Goal: Task Accomplishment & Management: Complete application form

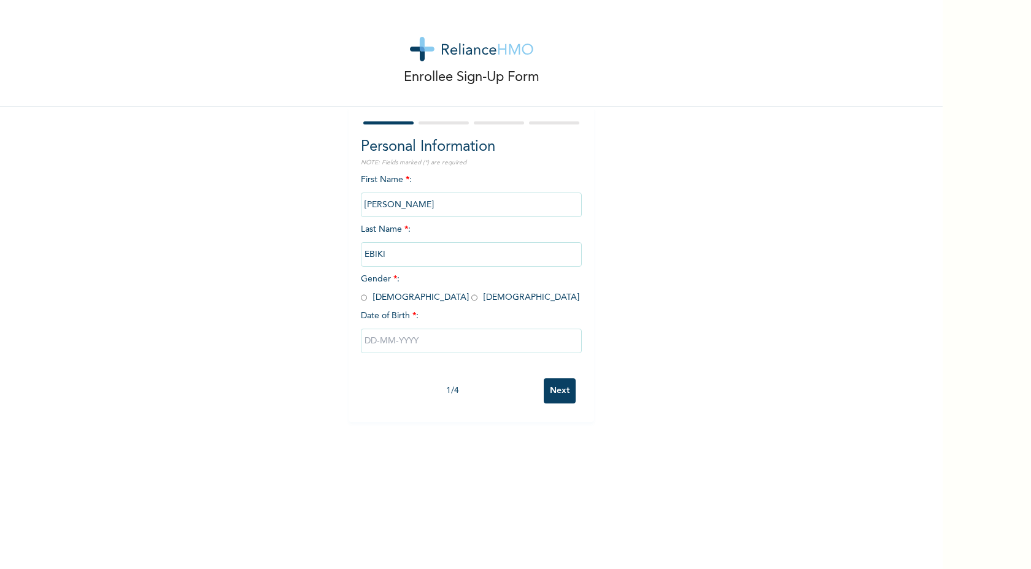
click at [471, 296] on input "radio" at bounding box center [474, 298] width 6 height 12
radio input "true"
click at [388, 334] on input "text" at bounding box center [471, 341] width 221 height 25
select select "9"
type input "[DATE]"
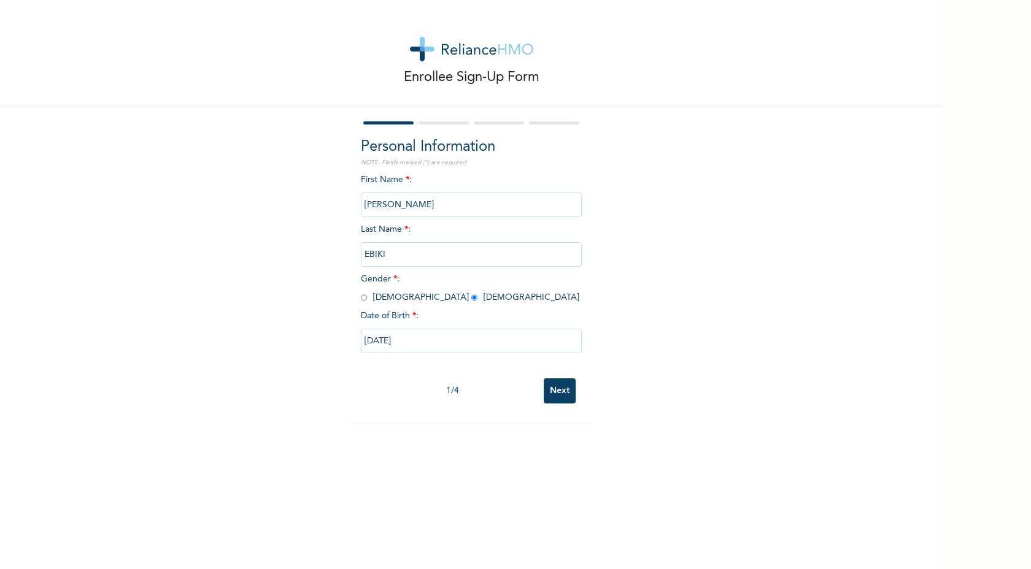
click at [382, 337] on input "[DATE]" at bounding box center [471, 341] width 221 height 25
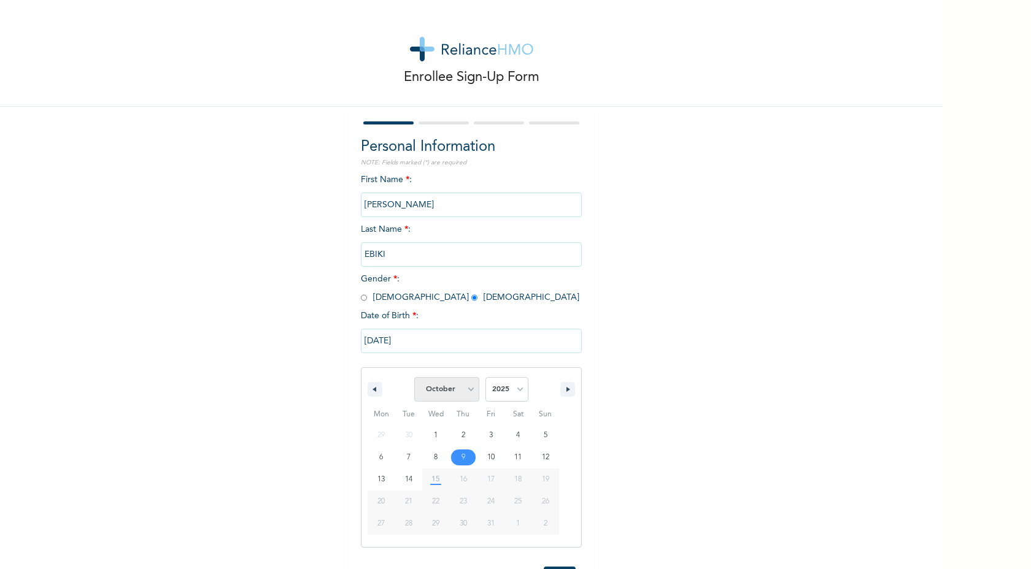
click at [470, 392] on select "January February March April May June July August September October November De…" at bounding box center [446, 389] width 65 height 25
select select "4"
click at [415, 377] on select "January February March April May June July August September October November De…" at bounding box center [446, 389] width 65 height 25
click at [513, 391] on select "2025 2024 2023 2022 2021 2020 2019 2018 2017 2016 2015 2014 2013 2012 2011 2010…" at bounding box center [506, 389] width 43 height 25
select select "1994"
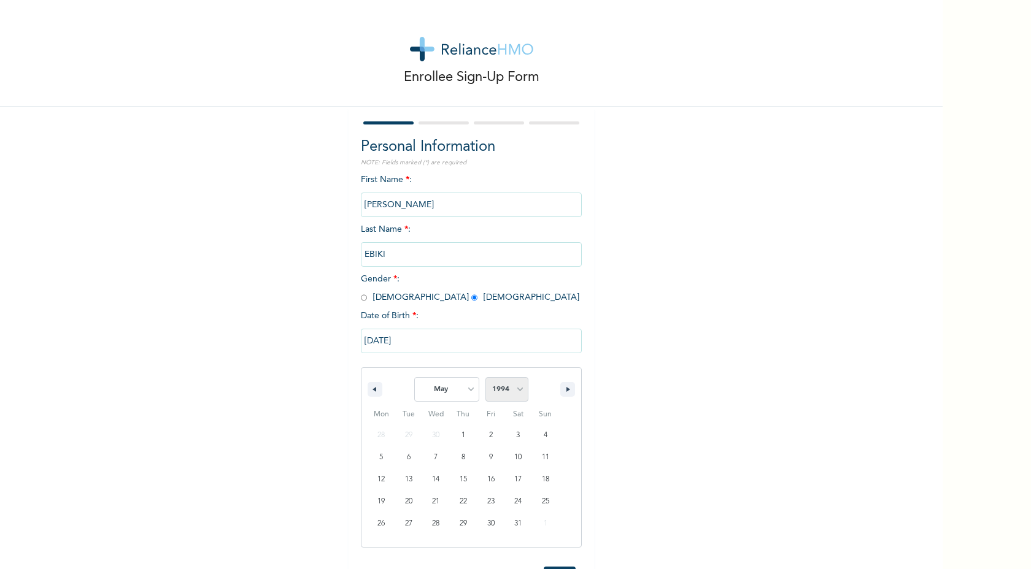
click at [485, 377] on select "2025 2024 2023 2022 2021 2020 2019 2018 2017 2016 2015 2014 2013 2012 2011 2010…" at bounding box center [506, 389] width 43 height 25
click at [374, 337] on input "[DATE]" at bounding box center [471, 341] width 221 height 25
click at [398, 331] on input "[DATE]" at bounding box center [471, 341] width 221 height 25
select select "9"
click at [410, 337] on input "[DATE]" at bounding box center [471, 341] width 221 height 25
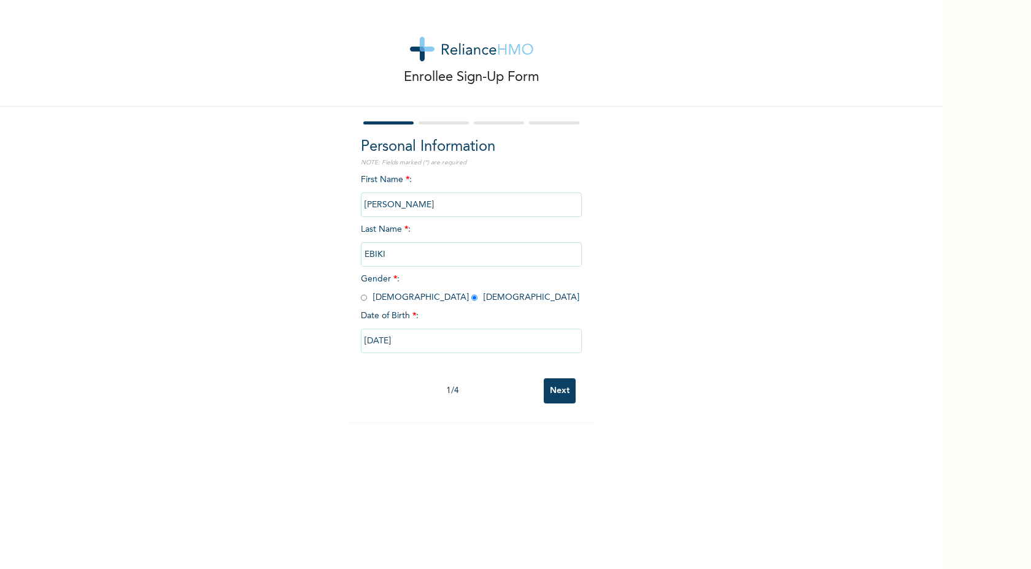
click at [461, 353] on div "[DATE]" at bounding box center [471, 341] width 221 height 37
click at [432, 329] on input "[DATE]" at bounding box center [471, 341] width 221 height 25
click at [373, 394] on button "button" at bounding box center [374, 389] width 15 height 15
select select "8"
click at [453, 393] on select "January February March April May June July August September October November De…" at bounding box center [446, 389] width 65 height 25
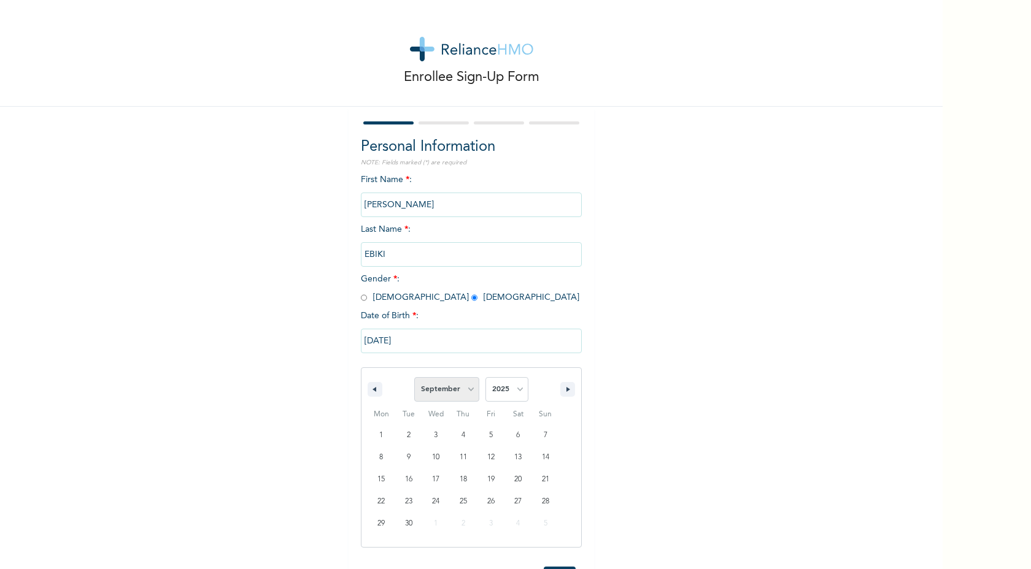
type input "[DATE]"
click at [409, 460] on div "Enrollee Sign-Up Form Personal Information NOTE: Fields marked (*) are required…" at bounding box center [471, 284] width 942 height 569
click at [395, 341] on input "[DATE]" at bounding box center [471, 341] width 221 height 25
click at [473, 391] on select "January February March April May June July August September October November De…" at bounding box center [446, 389] width 65 height 25
select select "4"
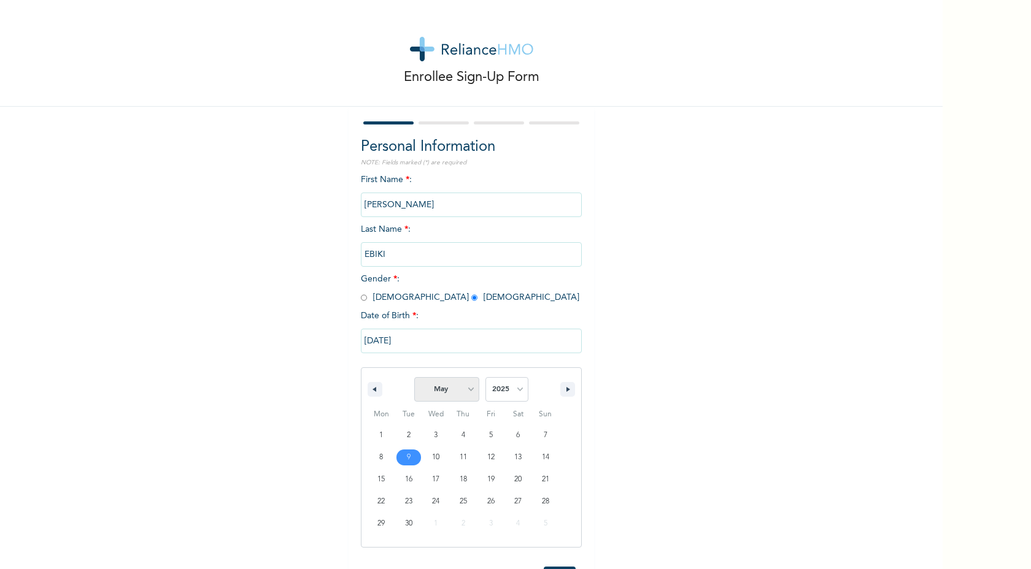
click at [415, 377] on select "January February March April May June July August September October November De…" at bounding box center [446, 389] width 65 height 25
click at [516, 388] on select "2025 2024 2023 2022 2021 2020 2019 2018 2017 2016 2015 2014 2013 2012 2011 2010…" at bounding box center [506, 389] width 43 height 25
select select "1994"
click at [485, 377] on select "2025 2024 2023 2022 2021 2020 2019 2018 2017 2016 2015 2014 2013 2012 2011 2010…" at bounding box center [506, 389] width 43 height 25
click at [382, 339] on input "[DATE]" at bounding box center [471, 341] width 221 height 25
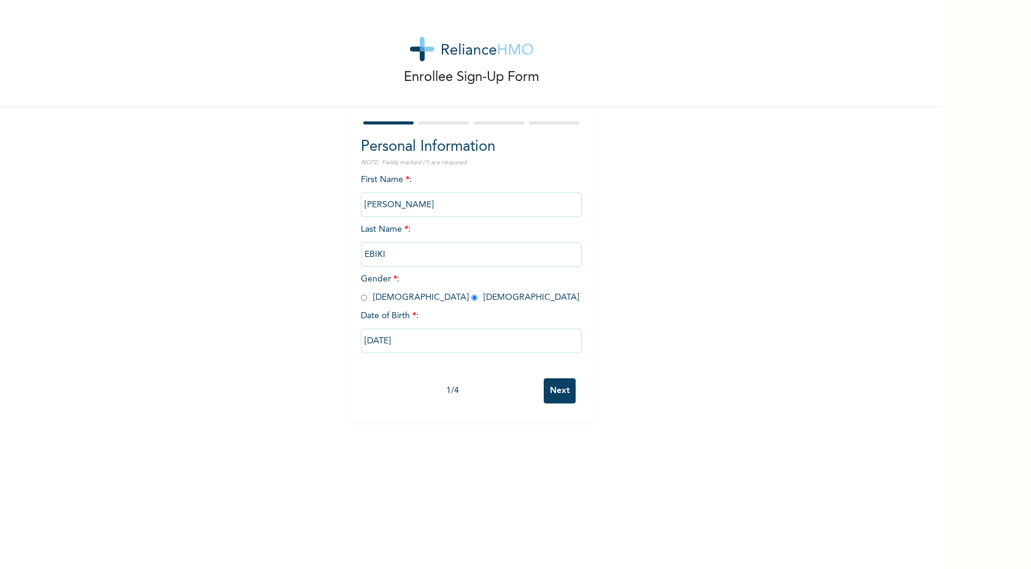
click at [453, 390] on div "1 / 4" at bounding box center [452, 391] width 183 height 13
click at [394, 329] on input "[DATE]" at bounding box center [471, 341] width 221 height 25
select select "8"
click at [400, 342] on input "[DATE]" at bounding box center [471, 341] width 221 height 25
click at [390, 337] on input "[DATE]" at bounding box center [471, 341] width 221 height 25
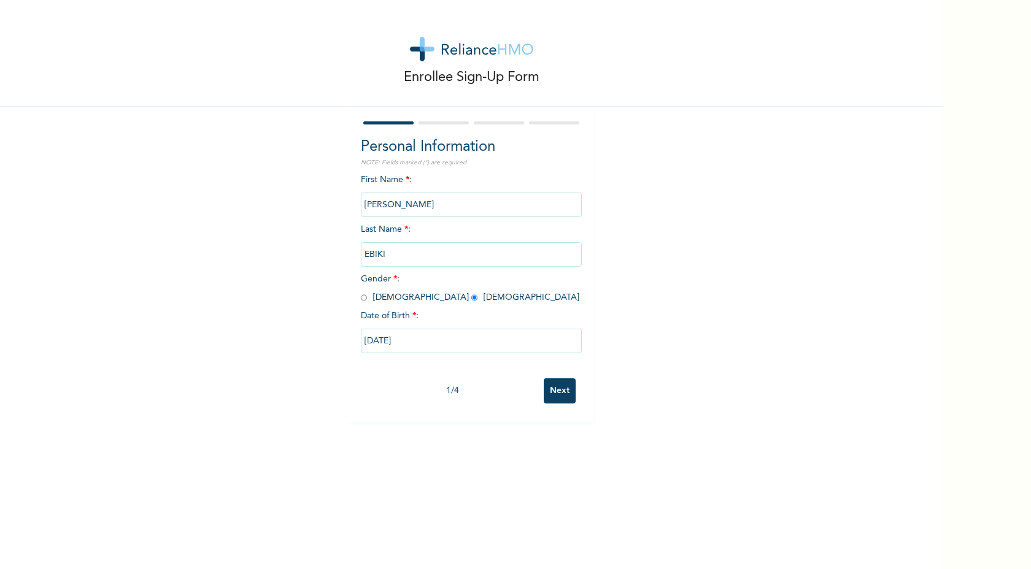
click at [390, 337] on input "[DATE]" at bounding box center [471, 341] width 221 height 25
click at [374, 385] on button "button" at bounding box center [374, 389] width 15 height 15
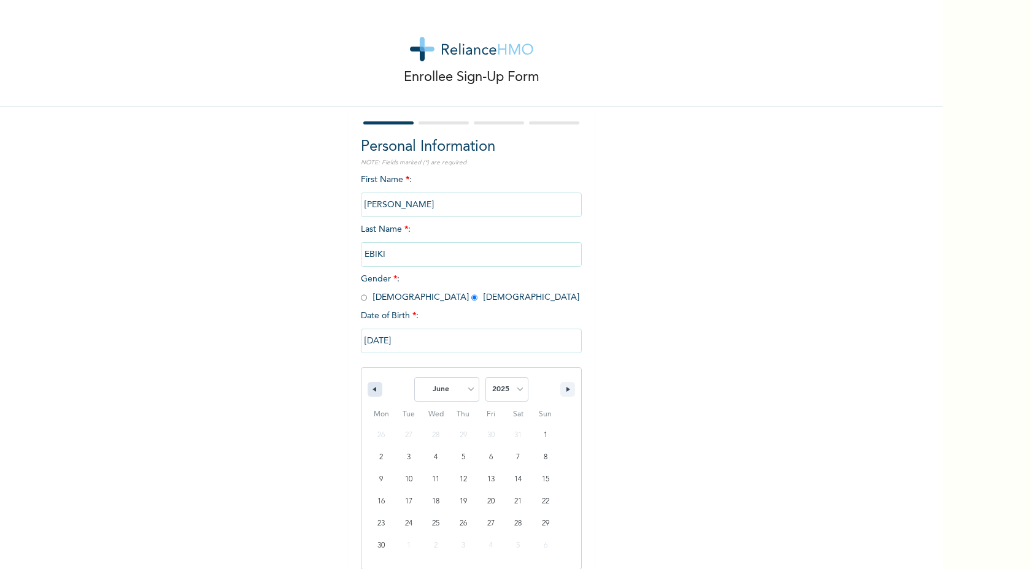
click at [374, 385] on button "button" at bounding box center [374, 389] width 15 height 15
click at [558, 391] on div "January February March April May June July August September October November [D…" at bounding box center [471, 386] width 220 height 37
click at [564, 390] on button "button" at bounding box center [567, 389] width 15 height 15
select select "4"
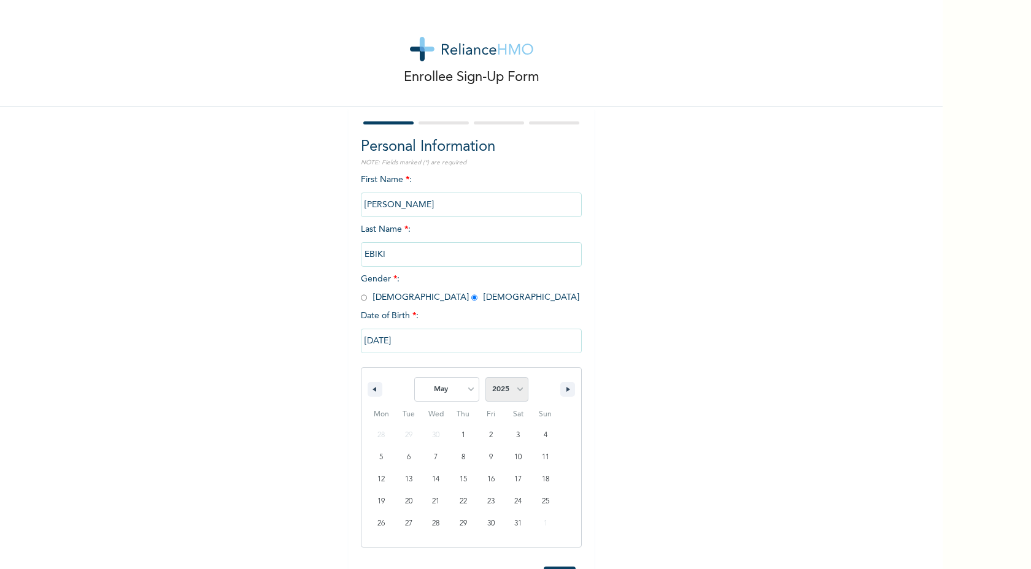
click at [509, 393] on select "2025 2024 2023 2022 2021 2020 2019 2018 2017 2016 2015 2014 2013 2012 2011 2010…" at bounding box center [506, 389] width 43 height 25
click at [447, 387] on select "January February March April May June July August September October November De…" at bounding box center [446, 389] width 65 height 25
click at [415, 377] on select "January February March April May June July August September October November De…" at bounding box center [446, 389] width 65 height 25
click at [523, 392] on select "2025 2024 2023 2022 2021 2020 2019 2018 2017 2016 2015 2014 2013 2012 2011 2010…" at bounding box center [506, 389] width 43 height 25
select select "1994"
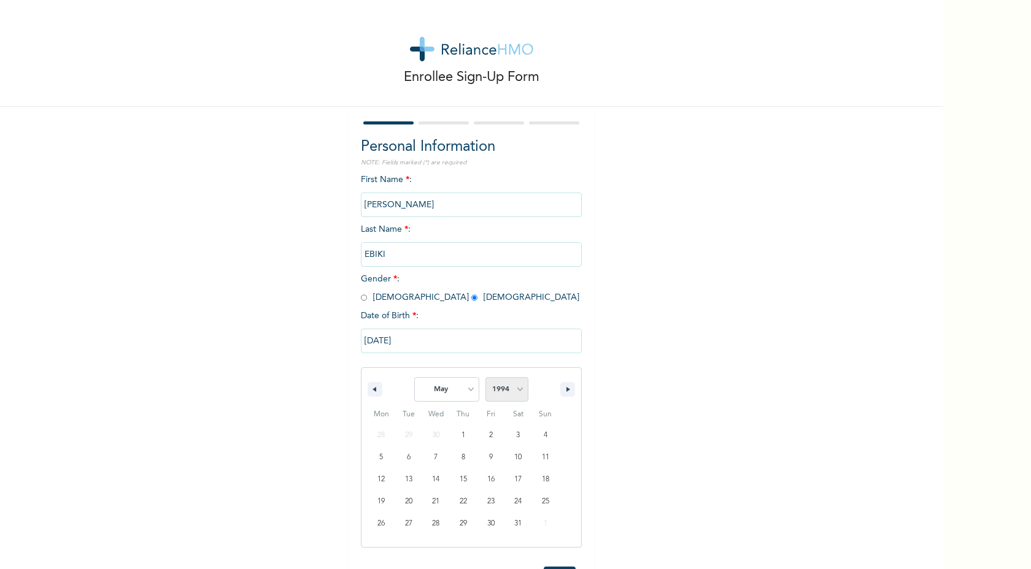
click at [485, 377] on select "2025 2024 2023 2022 2021 2020 2019 2018 2017 2016 2015 2014 2013 2012 2011 2010…" at bounding box center [506, 389] width 43 height 25
click at [647, 459] on div "Enrollee Sign-Up Form Personal Information NOTE: Fields marked (*) are required…" at bounding box center [471, 284] width 942 height 569
click at [562, 410] on div "Personal Information NOTE: Fields marked (*) are required First Name * : [PERSO…" at bounding box center [470, 264] width 245 height 315
click at [559, 397] on input "Next" at bounding box center [559, 390] width 32 height 25
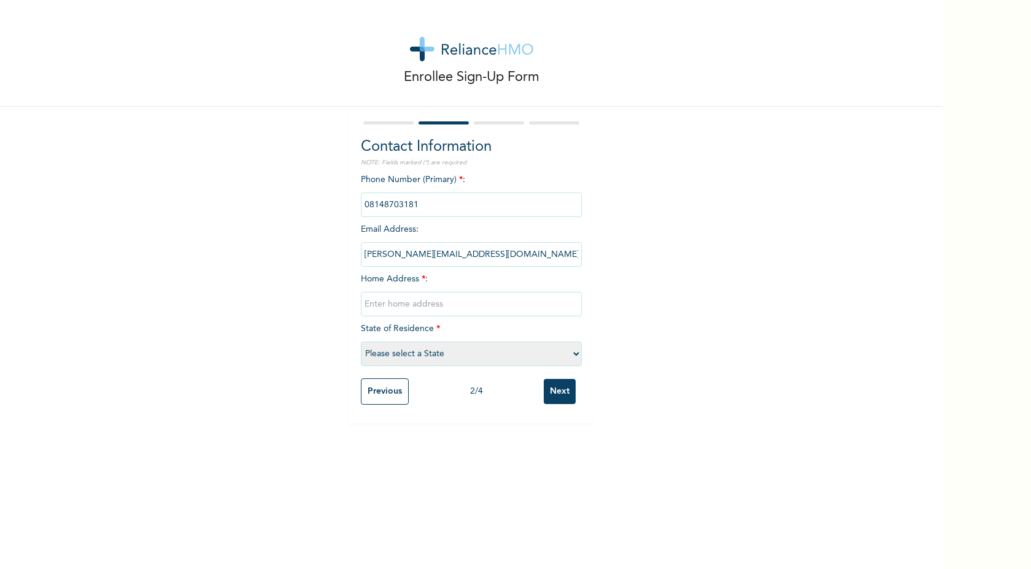
click at [361, 383] on input "Previous" at bounding box center [385, 391] width 48 height 26
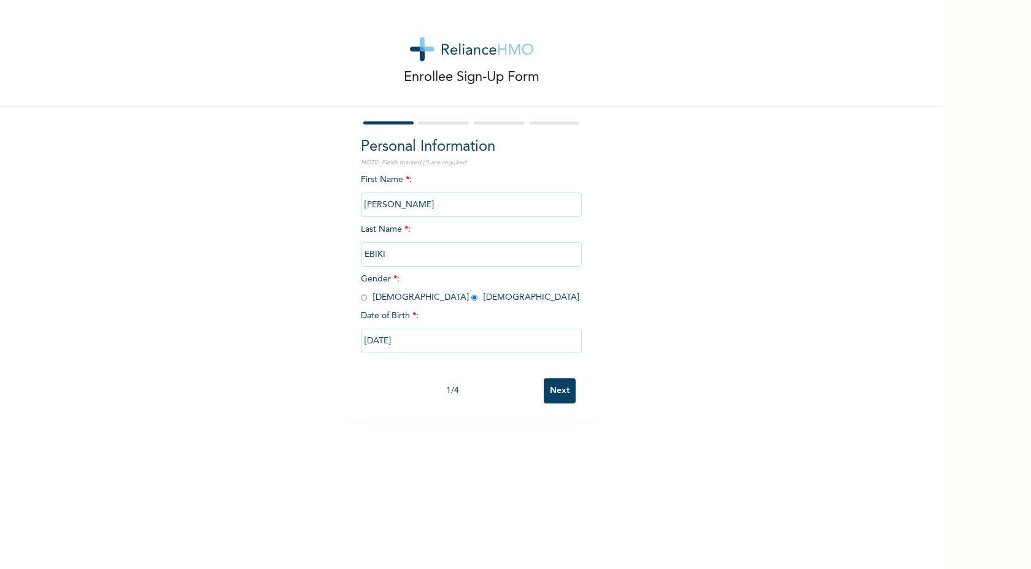
click at [378, 332] on input "[DATE]" at bounding box center [471, 341] width 221 height 25
click at [425, 383] on select "January February March April May June July August September October November De…" at bounding box center [446, 389] width 65 height 25
click at [415, 377] on select "January February March April May June July August September October November De…" at bounding box center [446, 389] width 65 height 25
click at [441, 388] on select "January February March April May June July August September October November De…" at bounding box center [446, 389] width 65 height 25
select select "4"
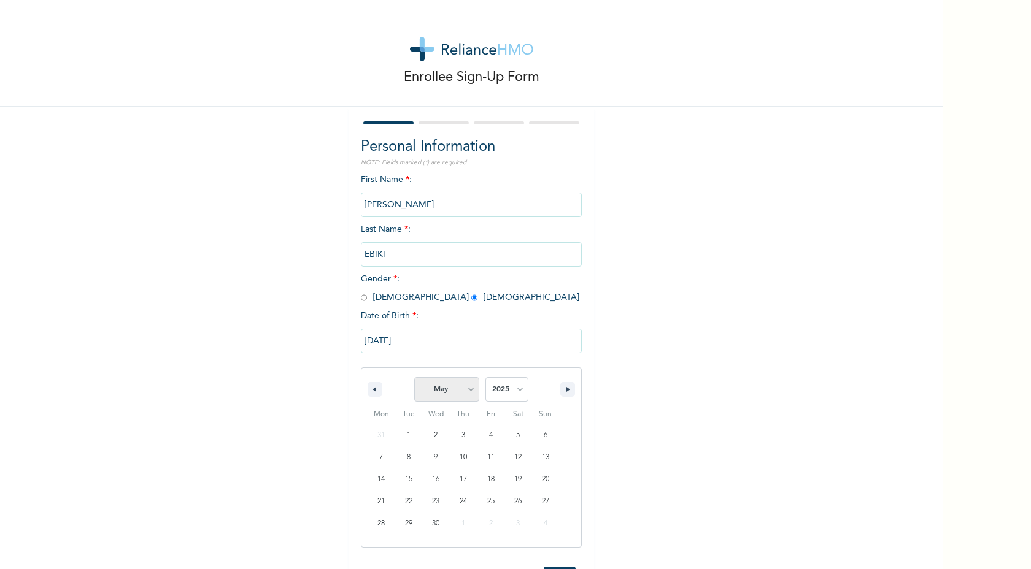
click at [415, 377] on select "January February March April May June July August September October November De…" at bounding box center [446, 389] width 65 height 25
click at [518, 390] on select "2025 2024 2023 2022 2021 2020 2019 2018 2017 2016 2015 2014 2013 2012 2011 2010…" at bounding box center [506, 389] width 43 height 25
select select "1994"
click at [485, 377] on select "2025 2024 2023 2022 2021 2020 2019 2018 2017 2016 2015 2014 2013 2012 2011 2010…" at bounding box center [506, 389] width 43 height 25
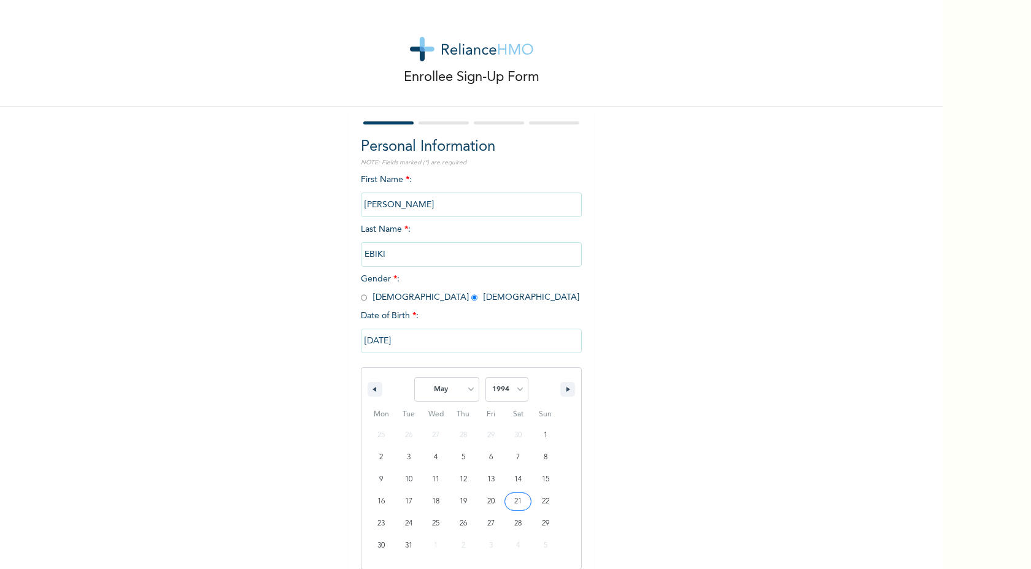
click at [644, 468] on div "Enrollee Sign-Up Form Personal Information NOTE: Fields marked (*) are required…" at bounding box center [471, 284] width 942 height 569
click at [559, 402] on input "Next" at bounding box center [559, 390] width 32 height 25
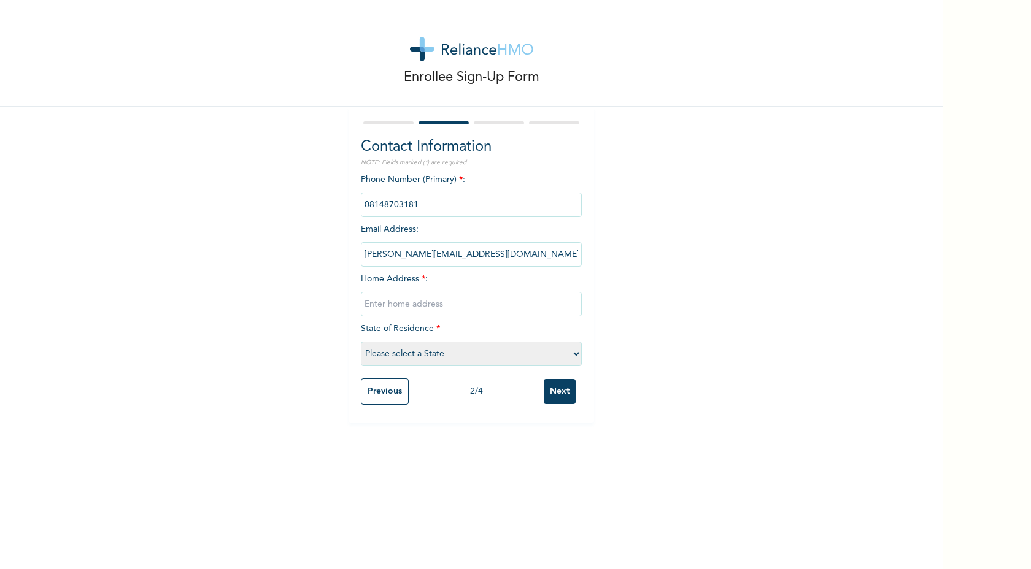
click at [428, 299] on input "text" at bounding box center [471, 304] width 221 height 25
type input "[STREET_ADDRESS]"
select select "6"
type input "[STREET_ADDRESS]"
click at [574, 351] on select "Please select a State [PERSON_NAME] (FCT) [PERSON_NAME] Ibom [GEOGRAPHIC_DATA] …" at bounding box center [471, 354] width 221 height 25
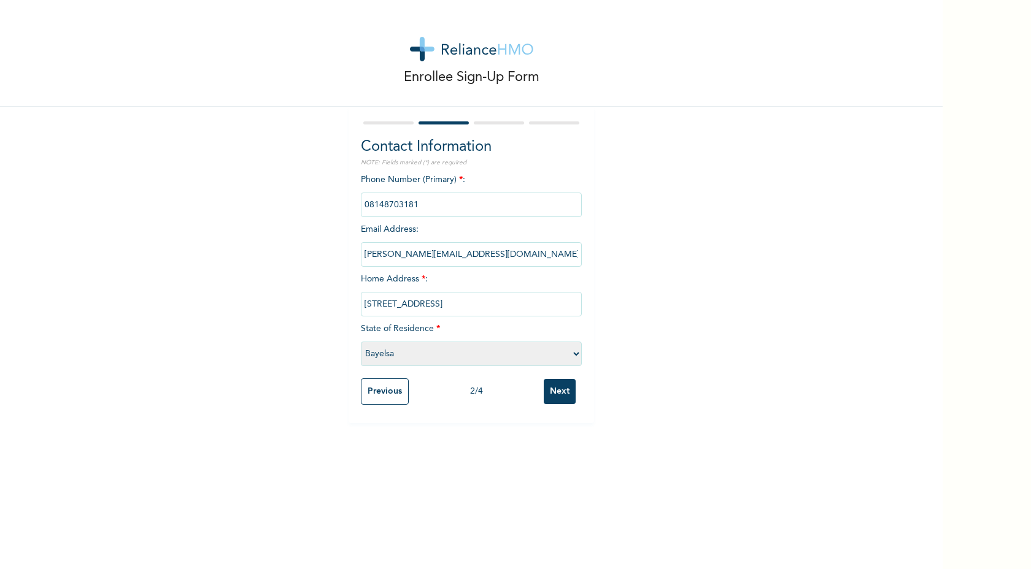
select select "33"
click at [361, 342] on select "Please select a State [PERSON_NAME] (FCT) [PERSON_NAME] Ibom [GEOGRAPHIC_DATA] …" at bounding box center [471, 354] width 221 height 25
click at [564, 396] on input "Next" at bounding box center [559, 391] width 32 height 25
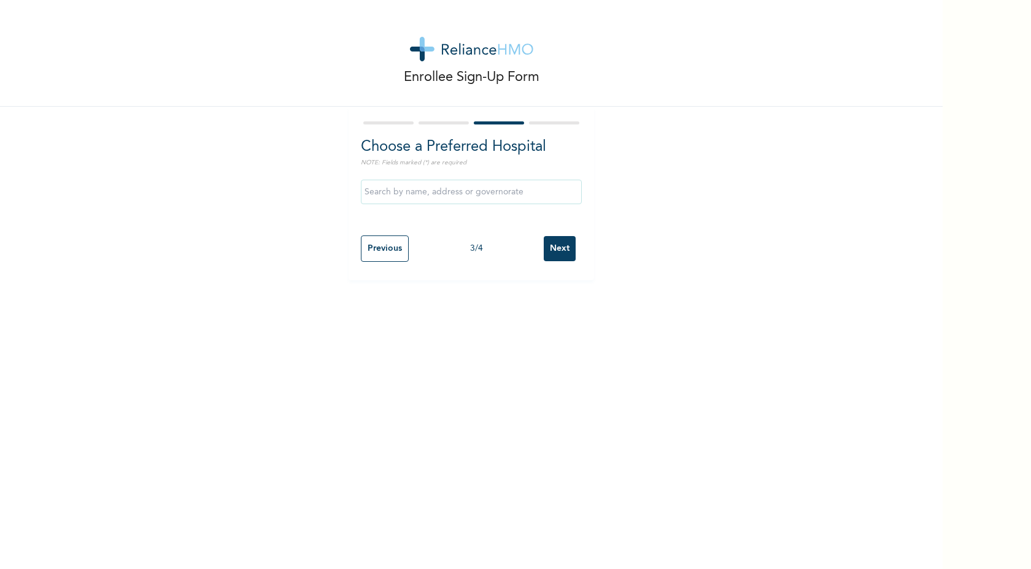
click at [429, 194] on input "text" at bounding box center [471, 192] width 221 height 25
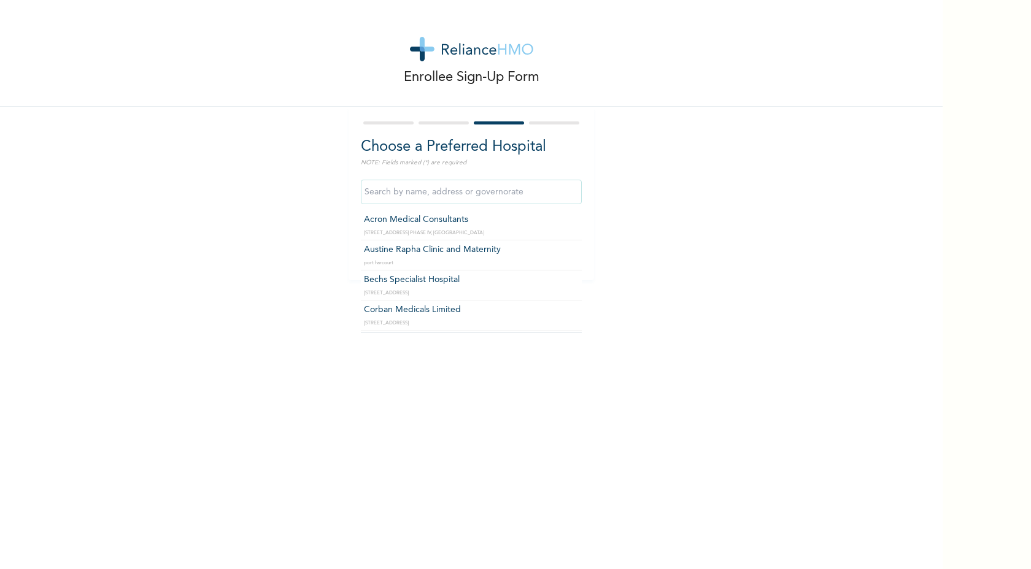
click at [575, 429] on div "Enrollee Sign-Up Form Choose a Preferred Hospital NOTE: Fields marked (*) are r…" at bounding box center [471, 284] width 942 height 569
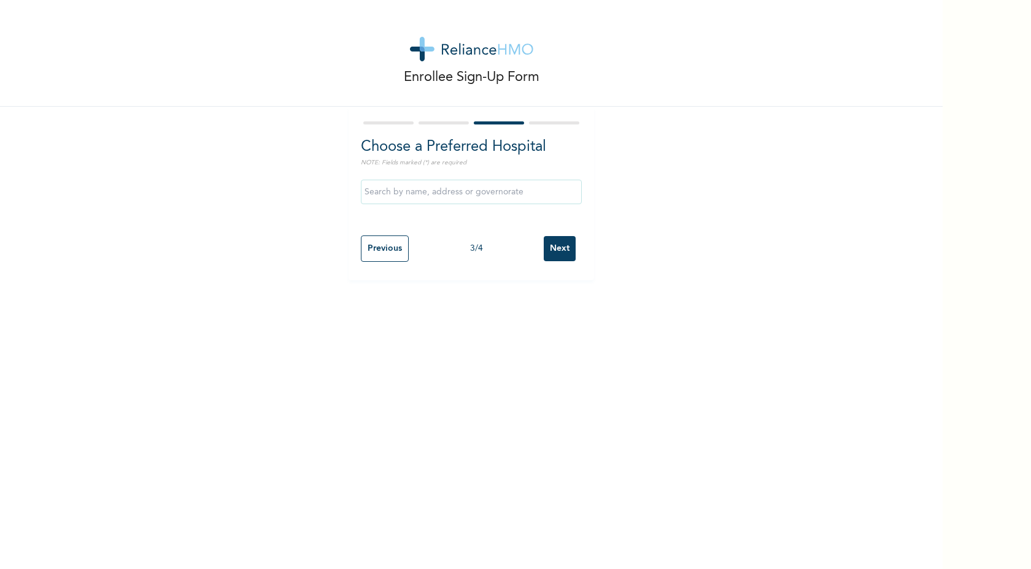
click at [553, 255] on input "Next" at bounding box center [559, 248] width 32 height 25
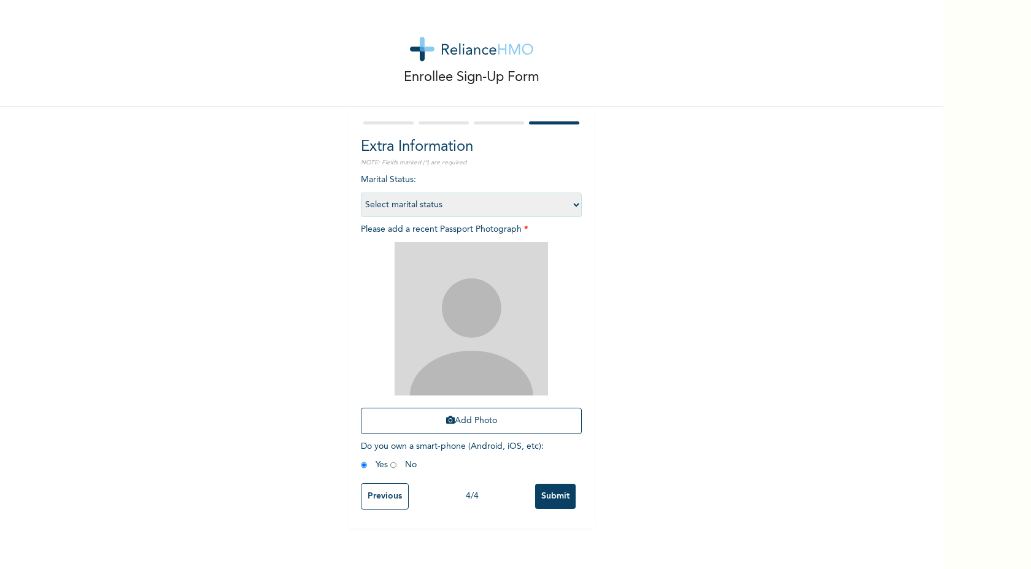
click at [482, 206] on select "Select marital status [DEMOGRAPHIC_DATA] Married [DEMOGRAPHIC_DATA] Widow/[DEMO…" at bounding box center [471, 205] width 221 height 25
select select "1"
click at [361, 193] on select "Select marital status [DEMOGRAPHIC_DATA] Married [DEMOGRAPHIC_DATA] Widow/[DEMO…" at bounding box center [471, 205] width 221 height 25
click at [499, 417] on button "Add Photo" at bounding box center [471, 421] width 221 height 26
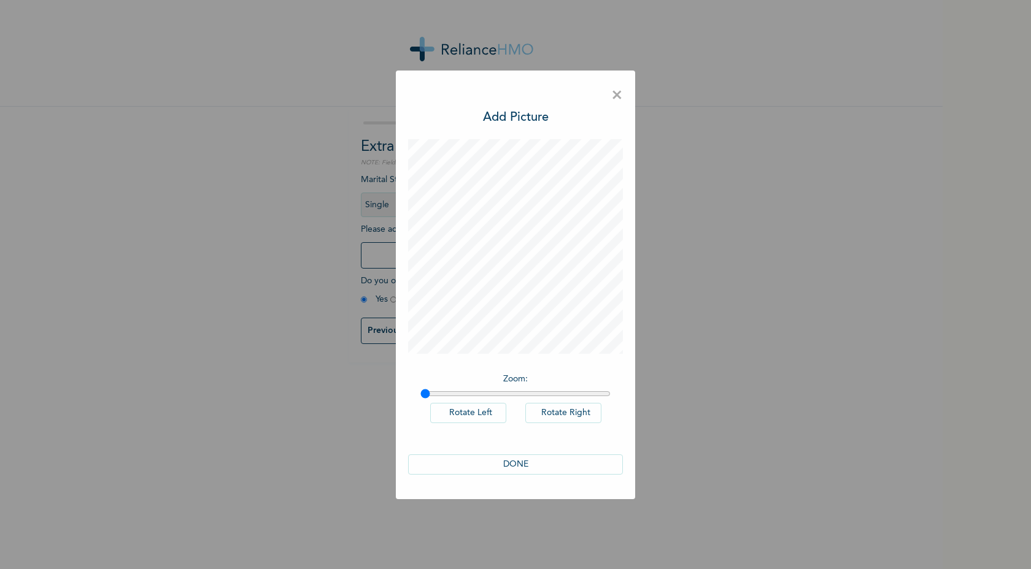
click at [561, 463] on button "DONE" at bounding box center [515, 465] width 215 height 20
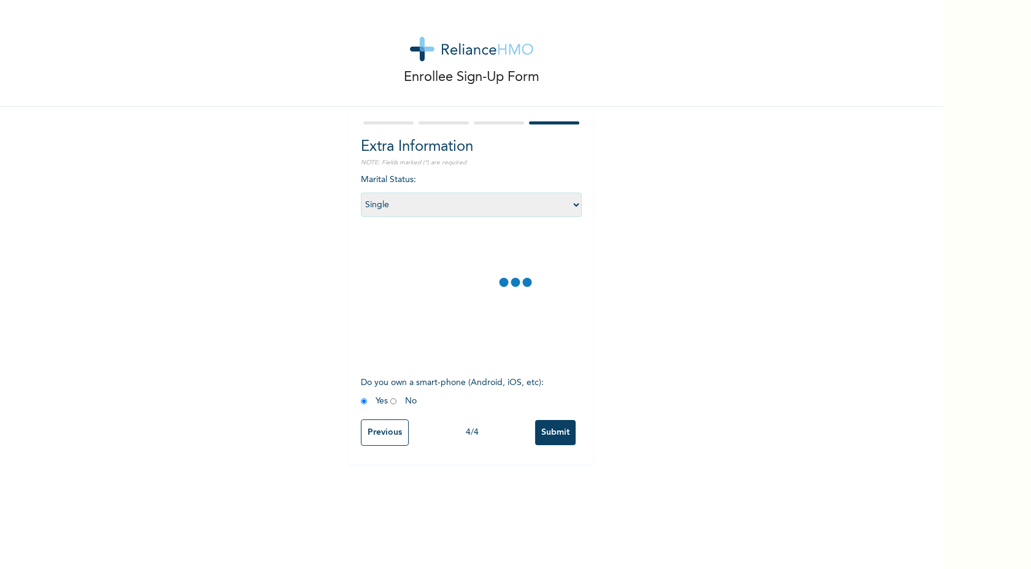
click at [527, 472] on div "Enrollee Sign-Up Form Extra Information NOTE: Fields marked (*) are required Ma…" at bounding box center [471, 284] width 942 height 569
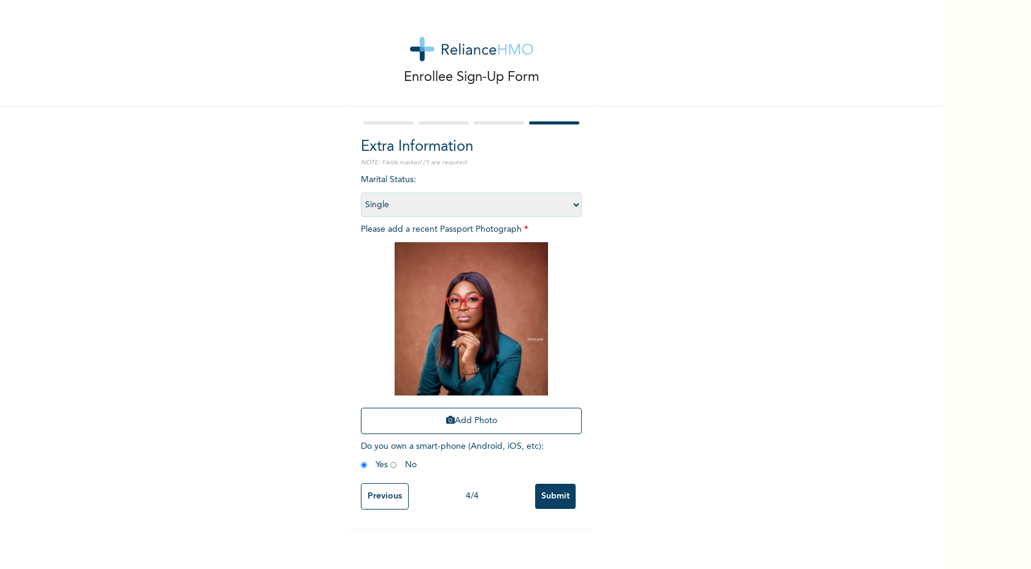
click at [570, 501] on input "Submit" at bounding box center [555, 496] width 40 height 25
